Goal: Transaction & Acquisition: Purchase product/service

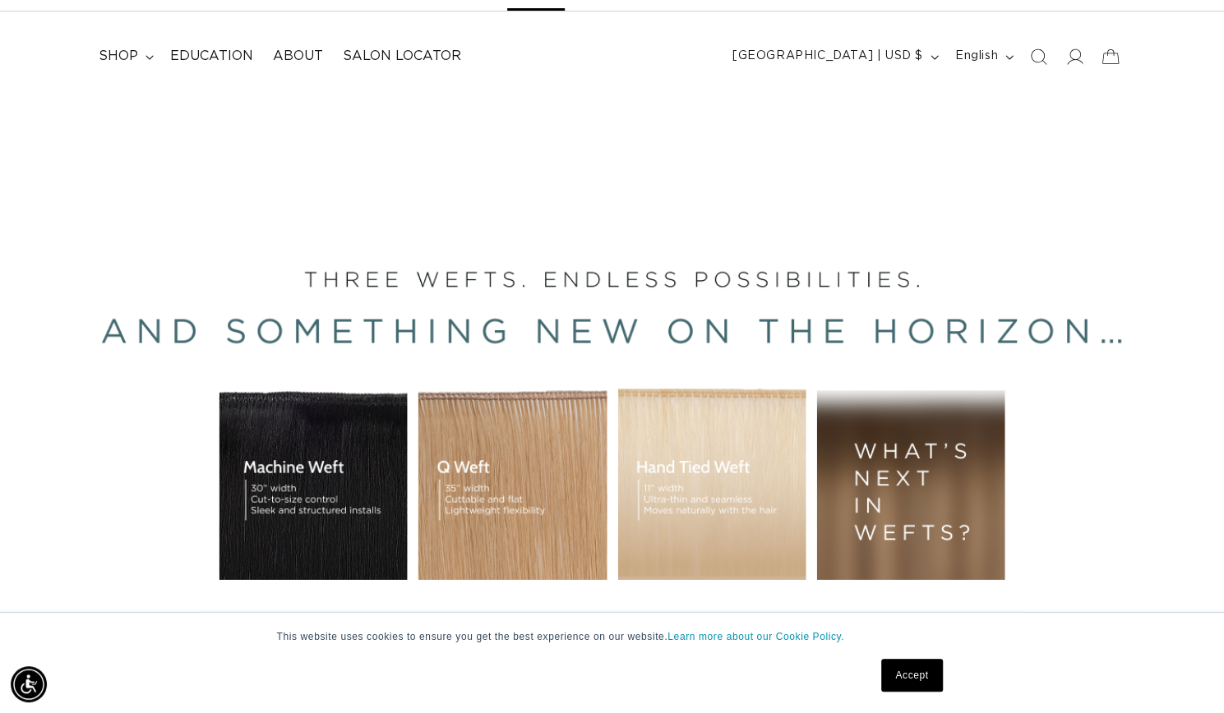
scroll to position [0, 2213]
click at [118, 60] on span "shop" at bounding box center [118, 56] width 39 height 17
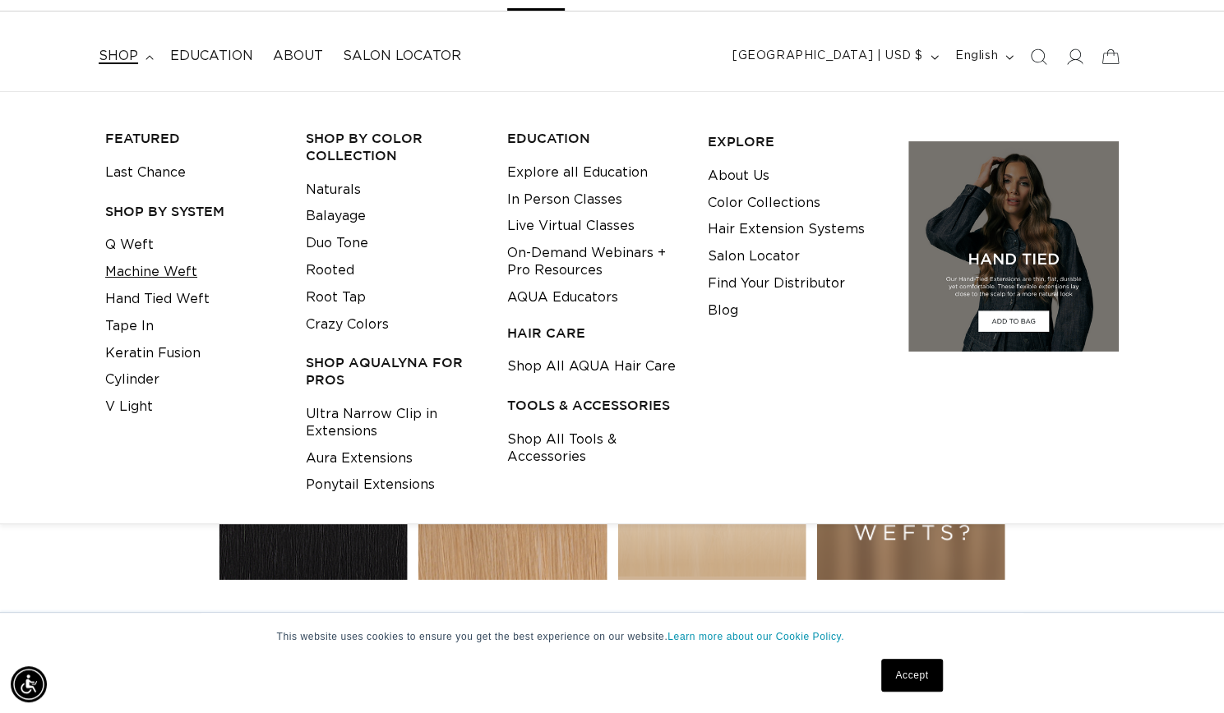
scroll to position [0, 0]
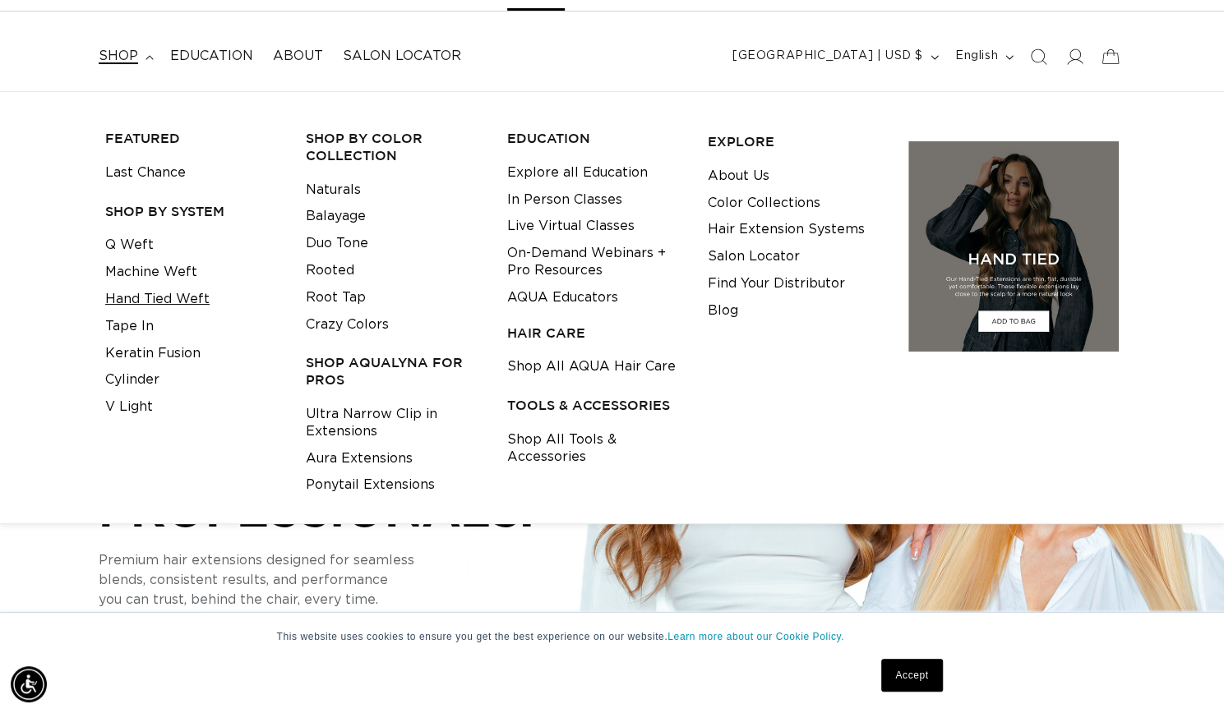
click at [171, 298] on link "Hand Tied Weft" at bounding box center [157, 299] width 104 height 27
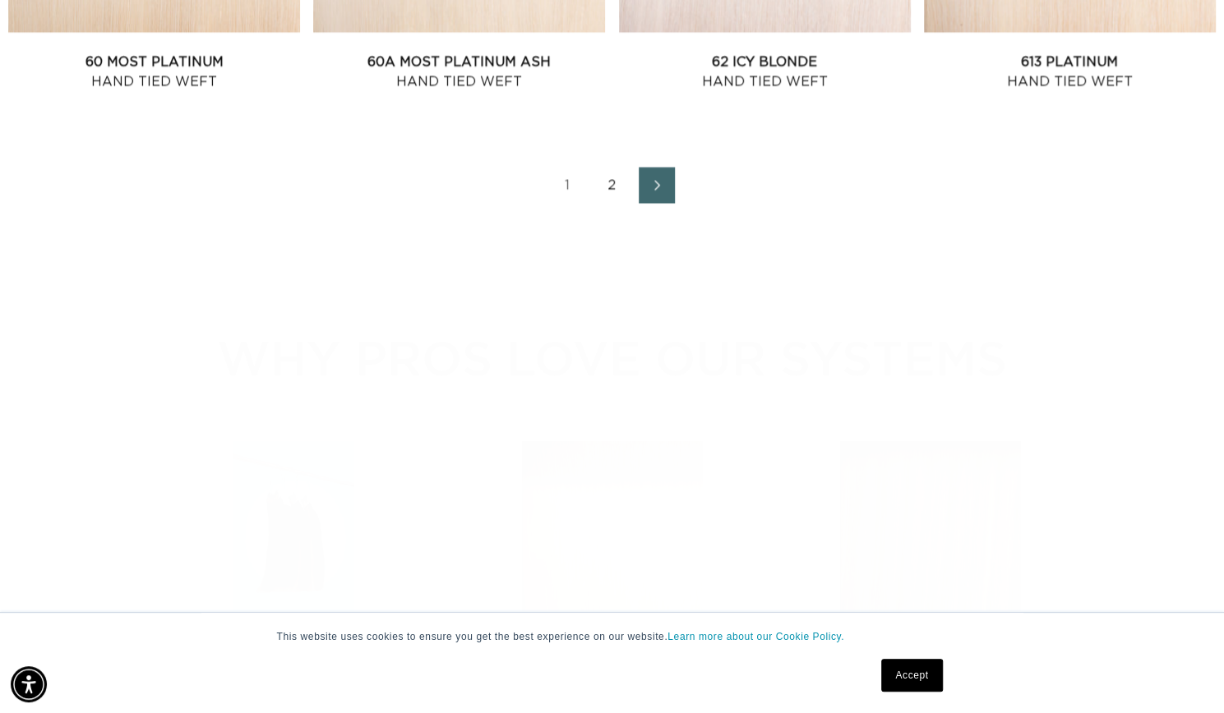
scroll to position [2100, 0]
click at [644, 203] on link "Next page" at bounding box center [657, 185] width 36 height 36
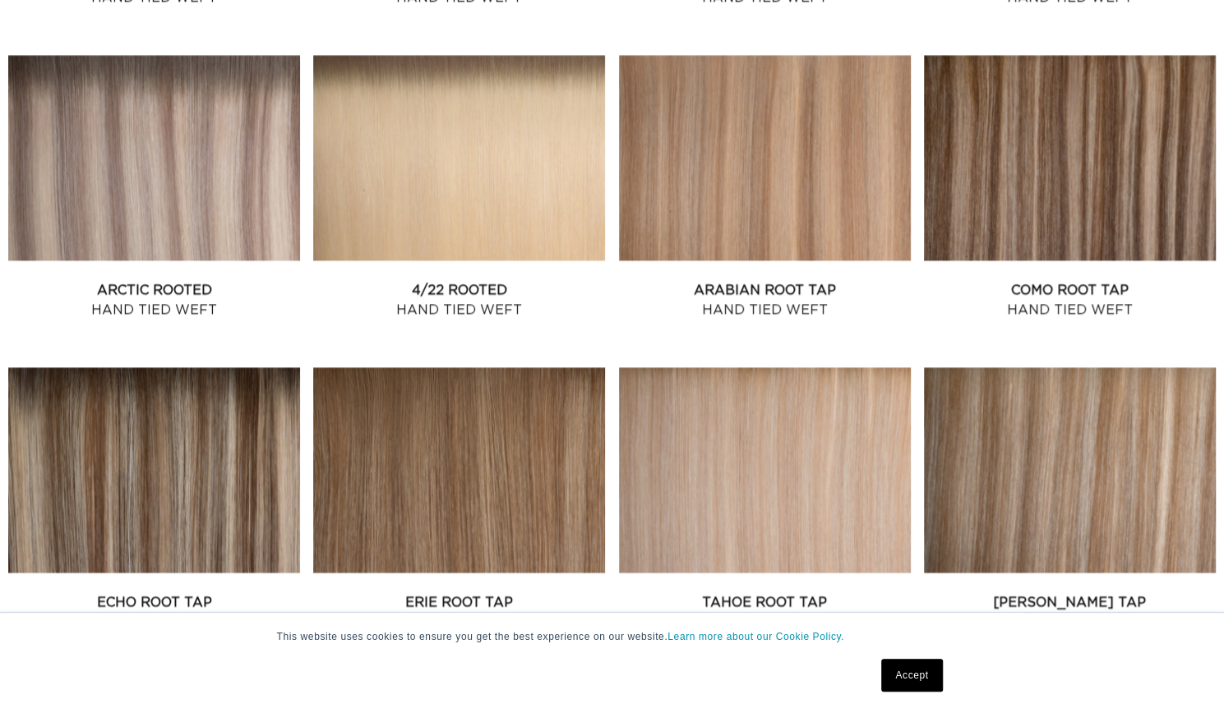
click at [920, 673] on link "Accept" at bounding box center [911, 675] width 61 height 33
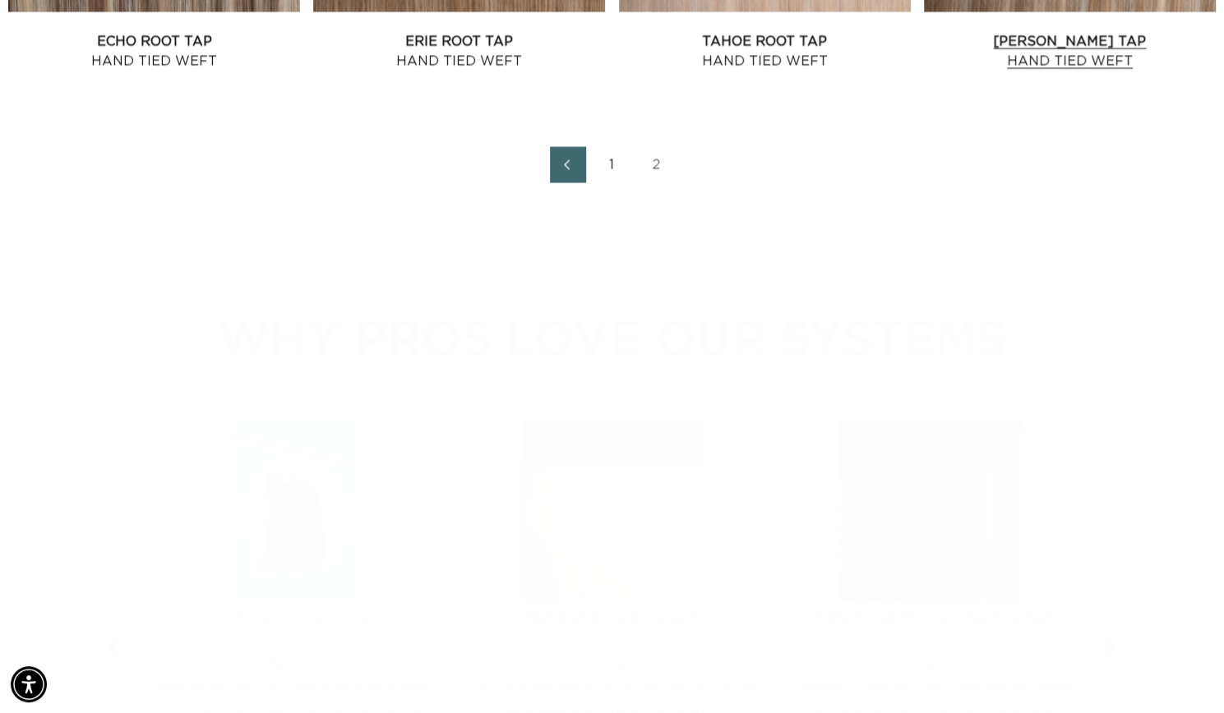
click at [1017, 71] on link "Victoria Root Tap Hand Tied Weft" at bounding box center [1070, 51] width 292 height 39
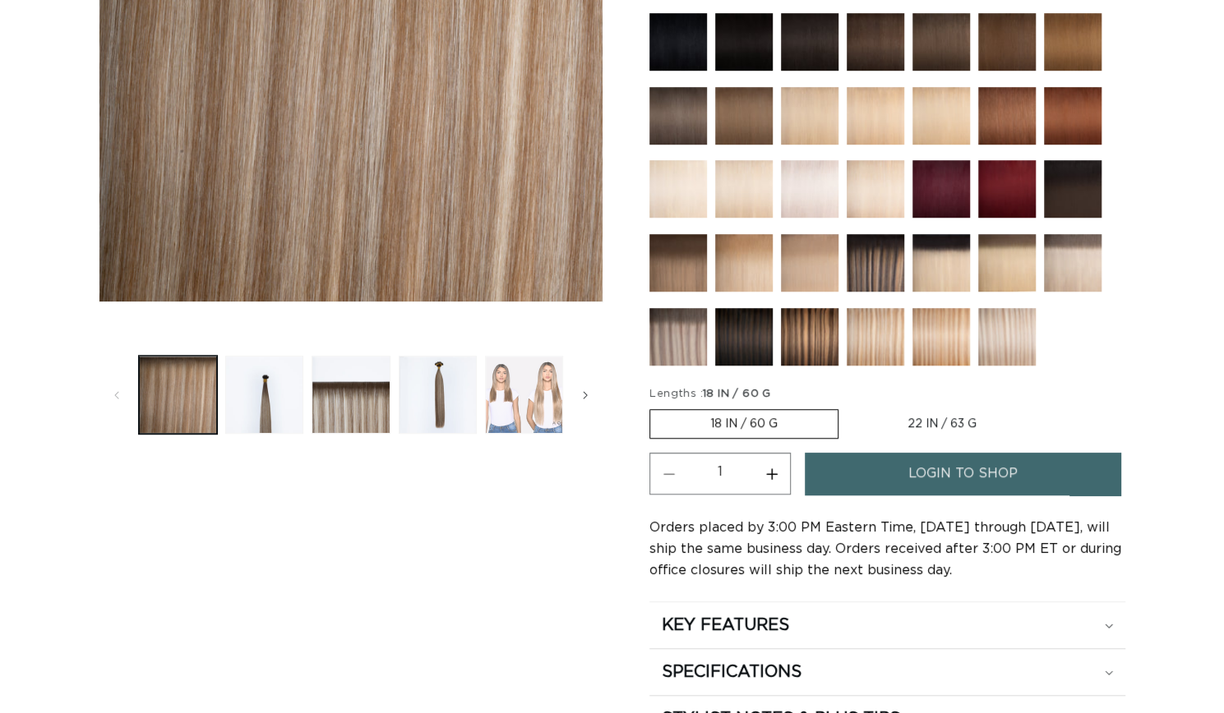
scroll to position [429, 0]
click at [532, 385] on button "Load image 5 in gallery view" at bounding box center [524, 395] width 78 height 78
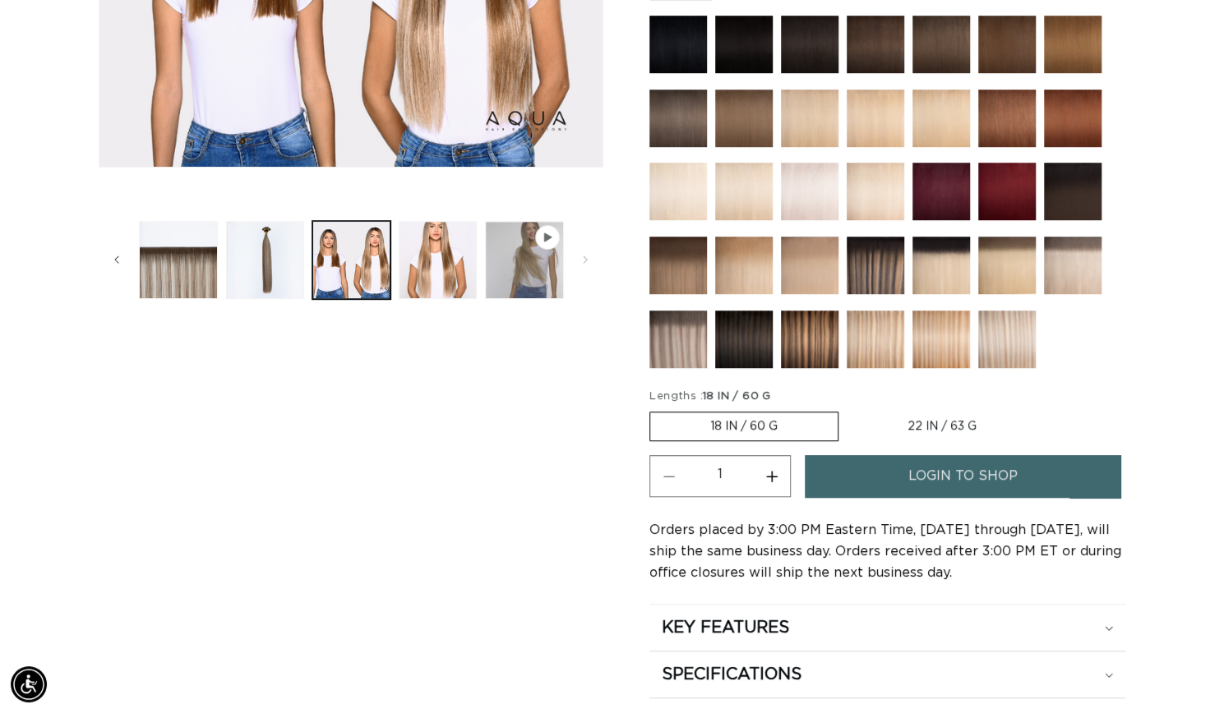
scroll to position [506, 0]
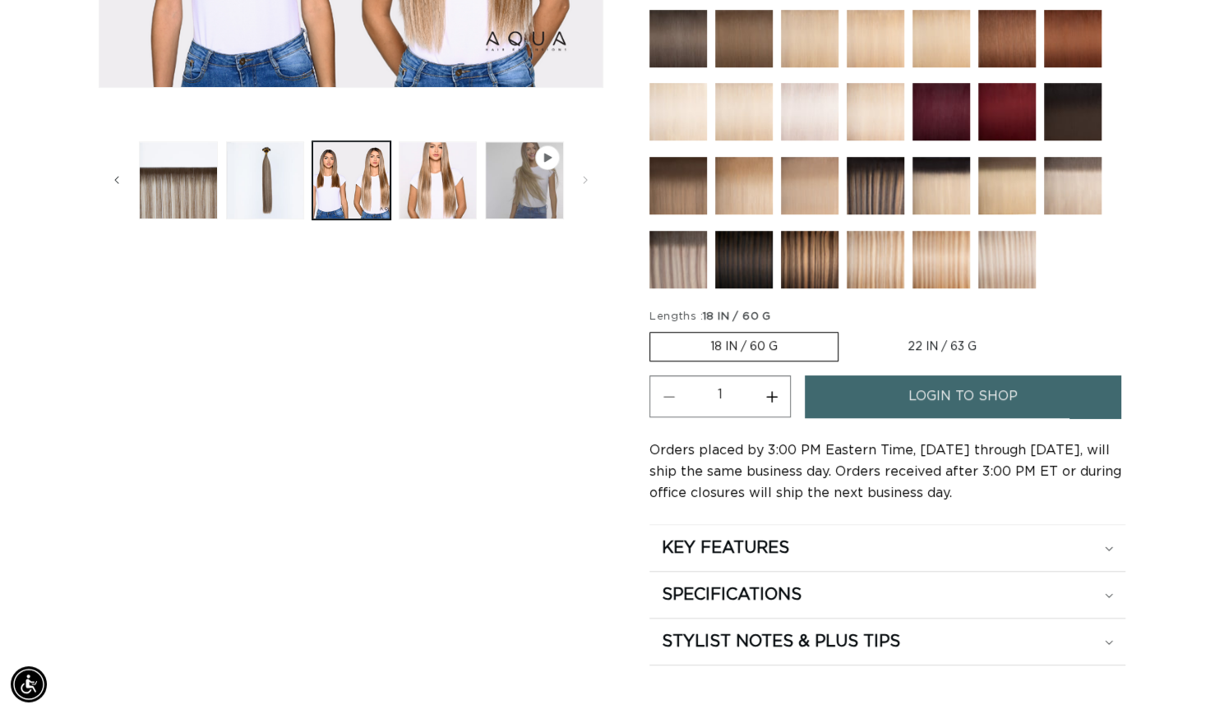
click at [854, 406] on link "login to shop" at bounding box center [962, 397] width 316 height 42
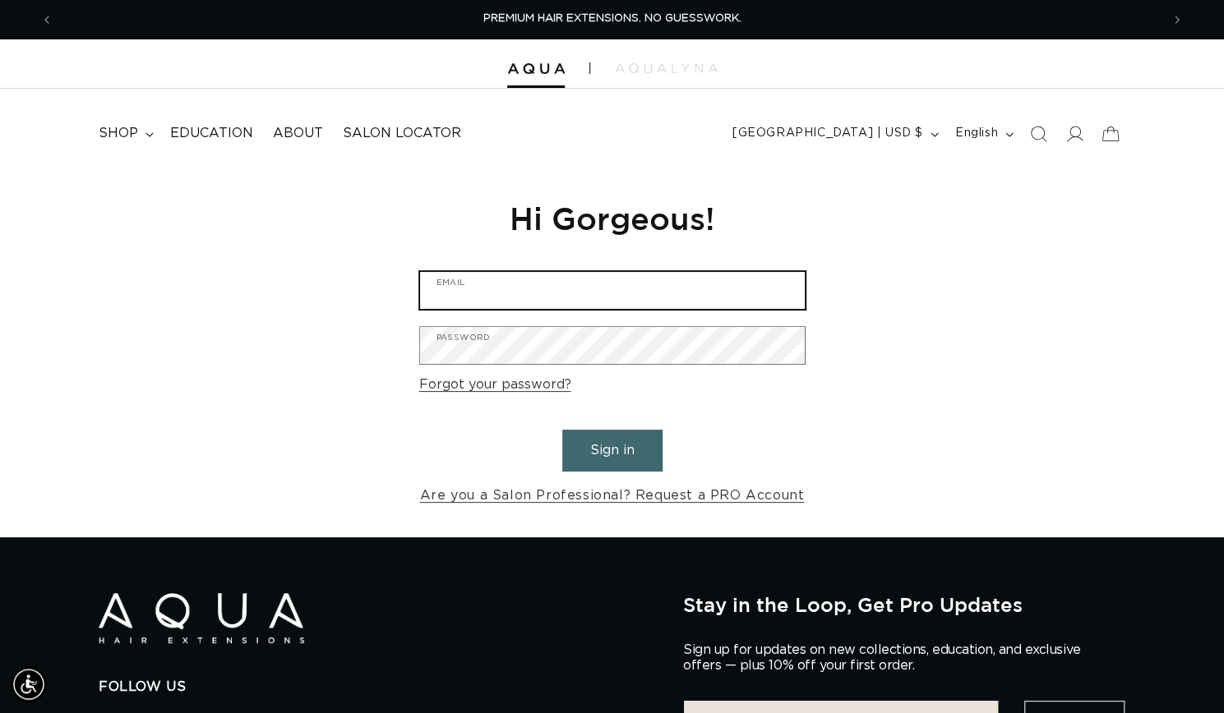
click at [581, 290] on input "Email" at bounding box center [612, 290] width 385 height 37
